Goal: Information Seeking & Learning: Find contact information

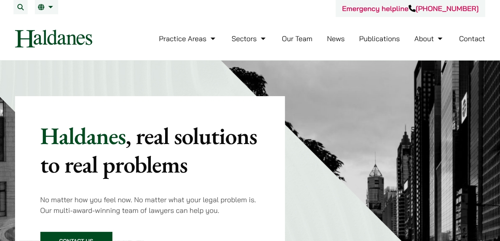
click at [0, 0] on button "Open menu" at bounding box center [0, 0] width 0 height 0
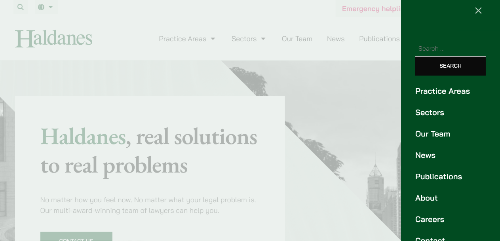
scroll to position [18, 0]
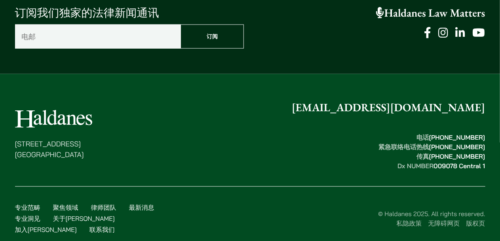
scroll to position [2096, 0]
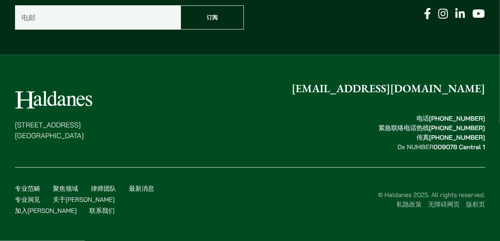
click at [96, 204] on font "关于[PERSON_NAME]" at bounding box center [84, 200] width 62 height 8
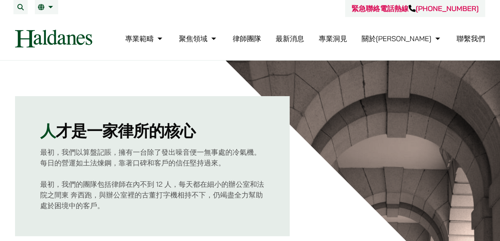
click at [0, 0] on button "Open menu" at bounding box center [0, 0] width 0 height 0
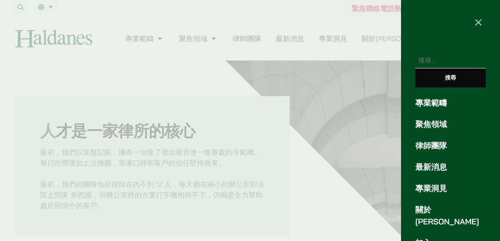
click at [434, 118] on link "聚焦領域" at bounding box center [450, 124] width 70 height 12
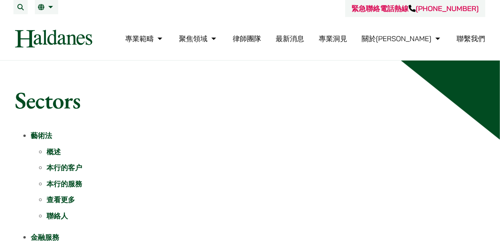
click at [328, 146] on li "概述" at bounding box center [266, 151] width 438 height 11
click at [460, 32] on div "專業範疇 反壟斷和競爭法 民事訴訟及爭議解決 公司及商業業務 刑事辯護 欺詐、資產追踪和追討 知識產權 婚姻及家事法 傳媒、娛樂及體育事務 私人客戶 物業及物…" at bounding box center [249, 39] width 483 height 18
click at [0, 0] on button "Open menu" at bounding box center [0, 0] width 0 height 0
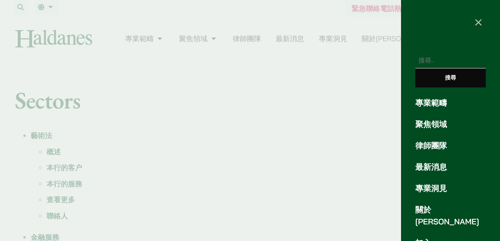
click at [437, 140] on link "律師團隊" at bounding box center [450, 146] width 70 height 12
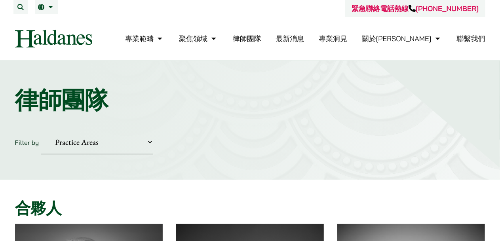
click at [131, 130] on select "Practice Areas 傳媒、娛樂及體育事務 公司及商業業務 刑事辯護 反壟斷和競爭法 婚姻及家事法 欺詐、資產追踪和追討 民事訴訟及爭議解決 物業及物…" at bounding box center [97, 142] width 112 height 24
click at [253, 38] on div "專業範疇 反壟斷和競爭法 民事訴訟及爭議解決 公司及商業業務 刑事辯護 欺詐、資產追踪和追討 知識產權 婚姻及家事法 傳媒、娛樂及體育事務 私人客戶 物業及物…" at bounding box center [294, 38] width 379 height 17
click at [28, 14] on button "Search" at bounding box center [20, 7] width 14 height 14
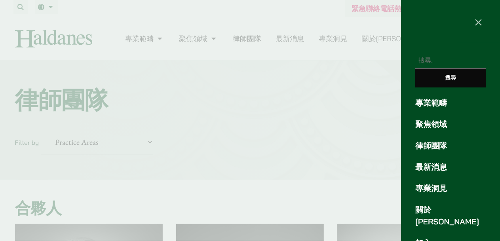
click at [219, 100] on div at bounding box center [250, 120] width 500 height 241
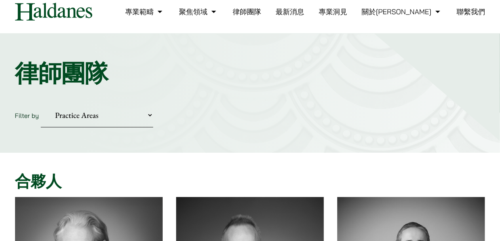
scroll to position [40, 0]
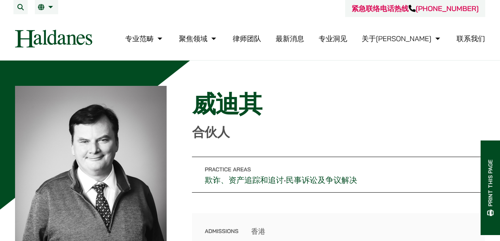
click at [167, 149] on div at bounding box center [91, 182] width 152 height 193
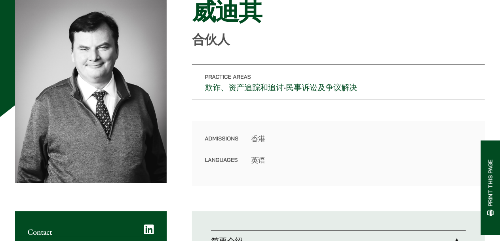
scroll to position [158, 0]
